Goal: Information Seeking & Learning: Learn about a topic

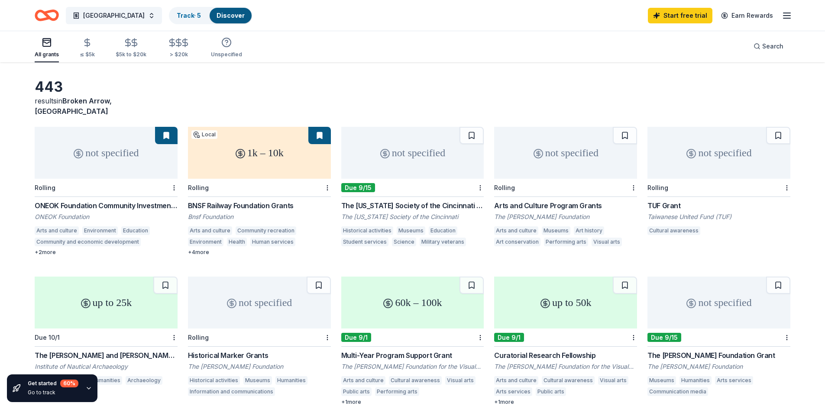
scroll to position [43, 0]
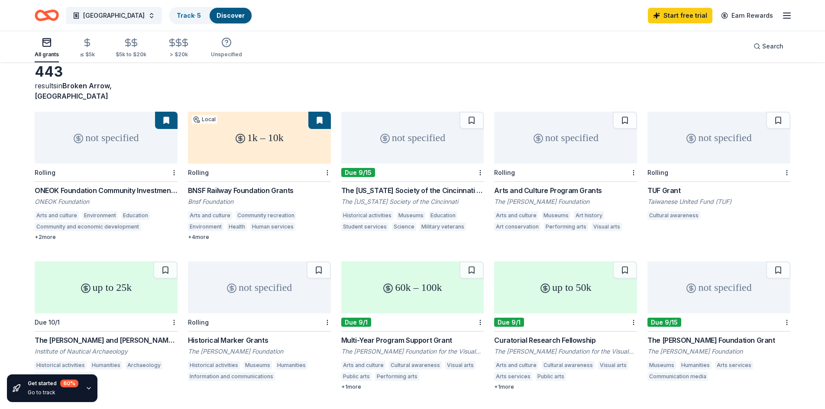
click at [675, 185] on div "TUF Grant" at bounding box center [718, 190] width 143 height 10
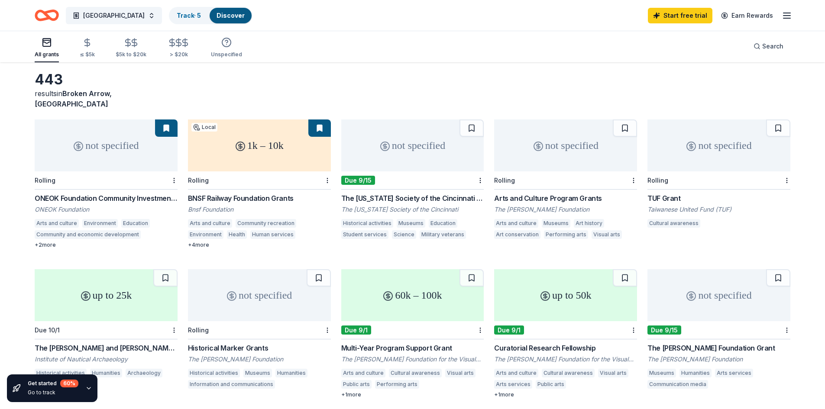
scroll to position [0, 0]
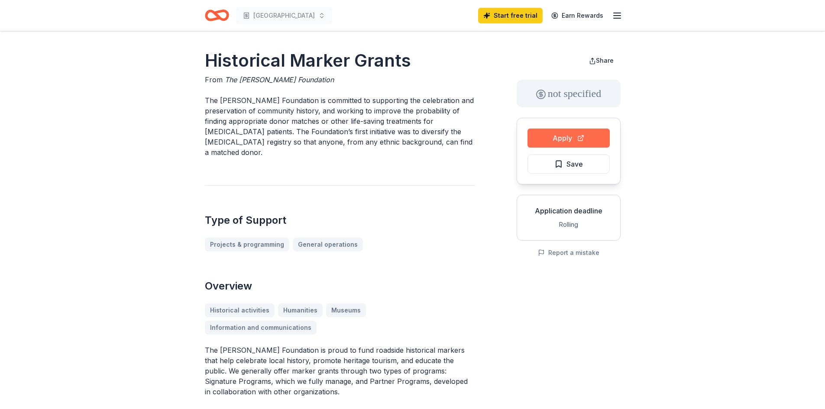
click at [556, 136] on button "Apply" at bounding box center [568, 138] width 82 height 19
drag, startPoint x: 280, startPoint y: 118, endPoint x: 289, endPoint y: 142, distance: 25.5
click at [289, 142] on p "The William G. Pomeroy Foundation is committed to supporting the celebration an…" at bounding box center [340, 126] width 270 height 62
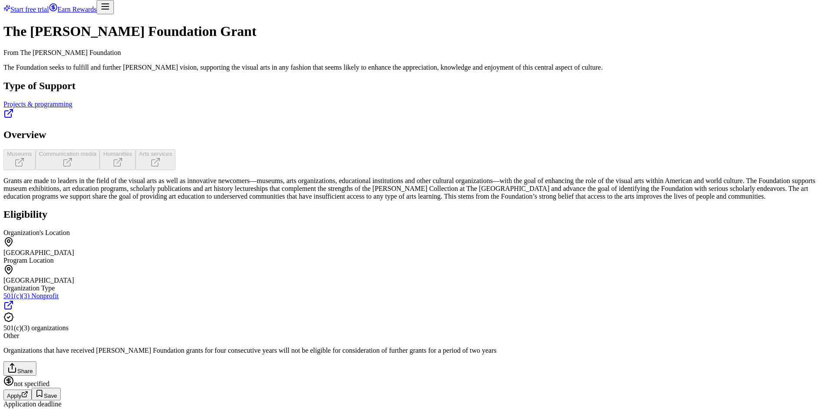
scroll to position [87, 0]
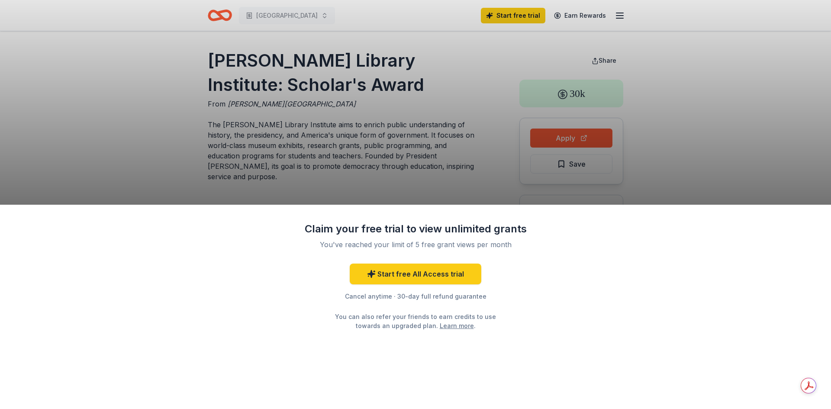
click at [187, 168] on div "Claim your free trial to view unlimited grants You've reached your limit of 5 f…" at bounding box center [415, 204] width 831 height 409
